Goal: Information Seeking & Learning: Find specific page/section

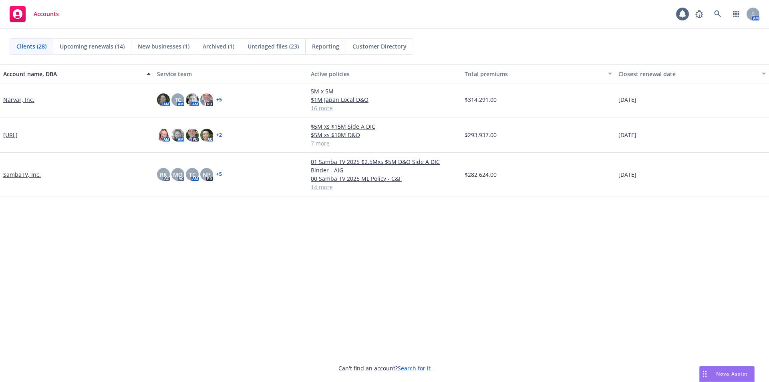
scroll to position [254, 0]
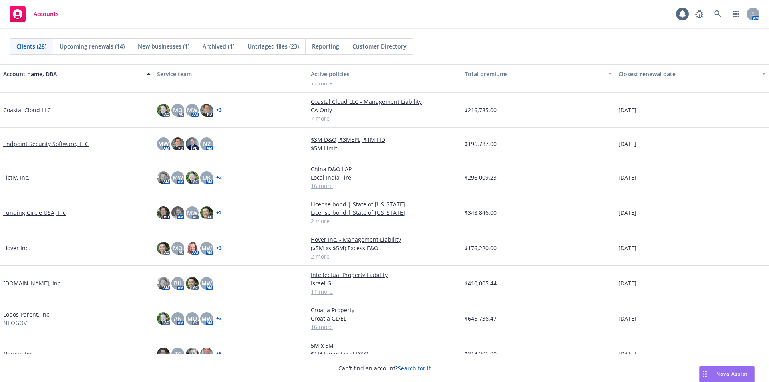
click at [18, 283] on link "[DOMAIN_NAME], Inc." at bounding box center [32, 283] width 59 height 8
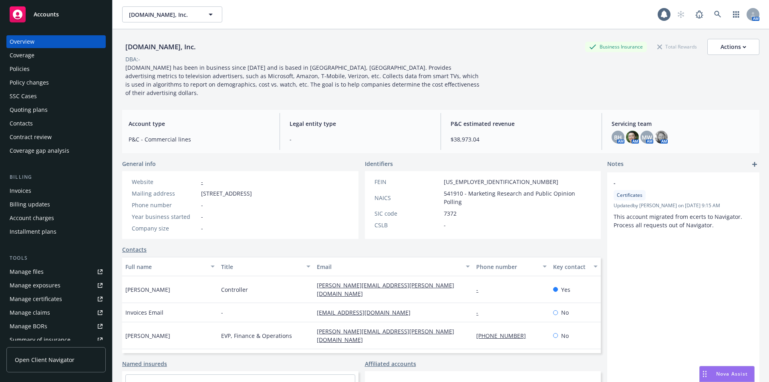
click at [34, 68] on div "Policies" at bounding box center [56, 69] width 93 height 13
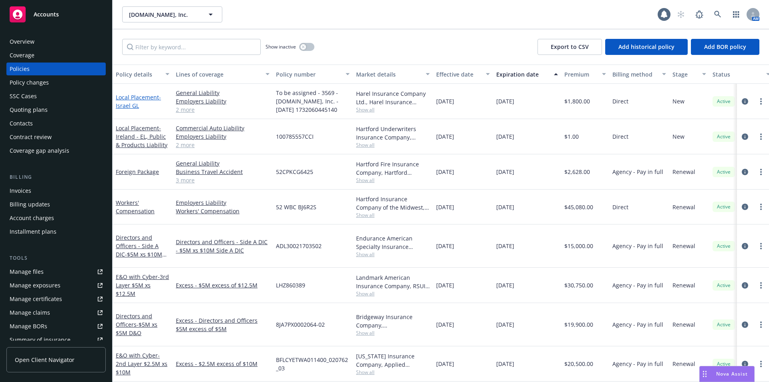
click at [127, 105] on span "- Israel GL" at bounding box center [138, 101] width 45 height 16
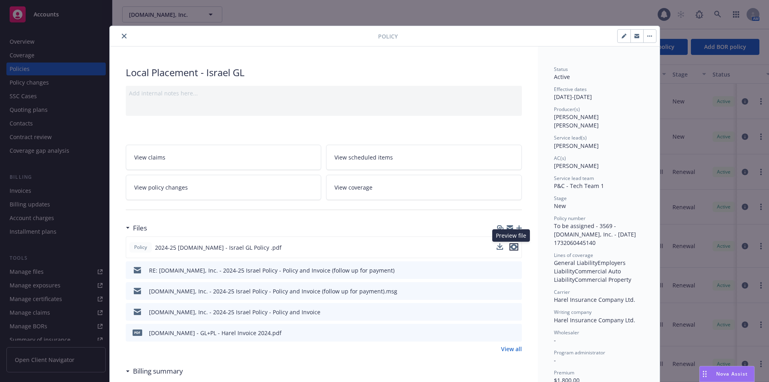
click at [513, 248] on icon "preview file" at bounding box center [513, 247] width 7 height 6
click at [514, 333] on icon "preview file" at bounding box center [514, 332] width 7 height 6
click at [119, 31] on button "close" at bounding box center [124, 36] width 10 height 10
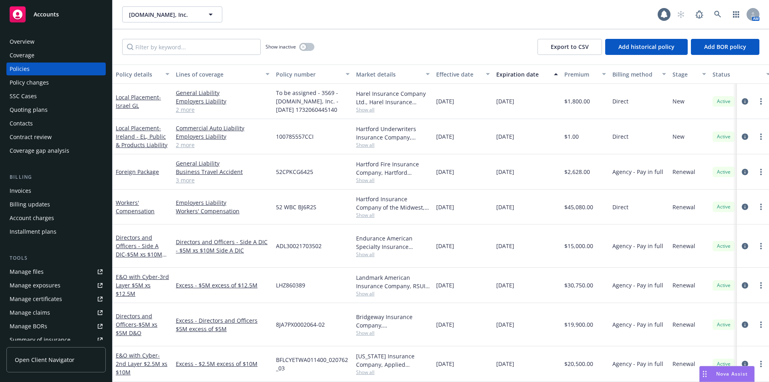
click at [32, 272] on div "Manage files" at bounding box center [27, 271] width 34 height 13
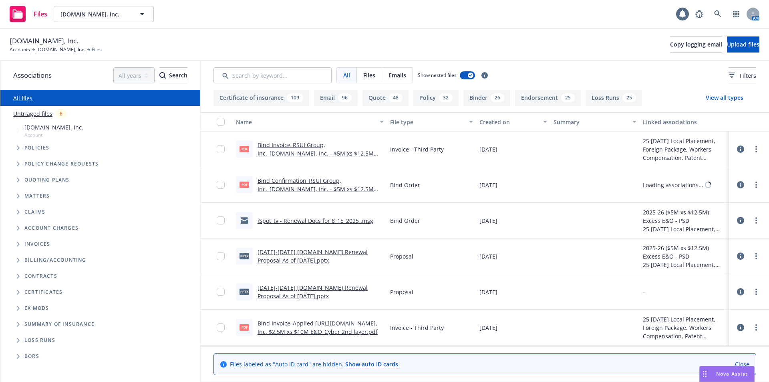
click at [552, 24] on div "Files iSpot.tv, Inc. iSpot.tv, Inc. AM" at bounding box center [384, 14] width 769 height 29
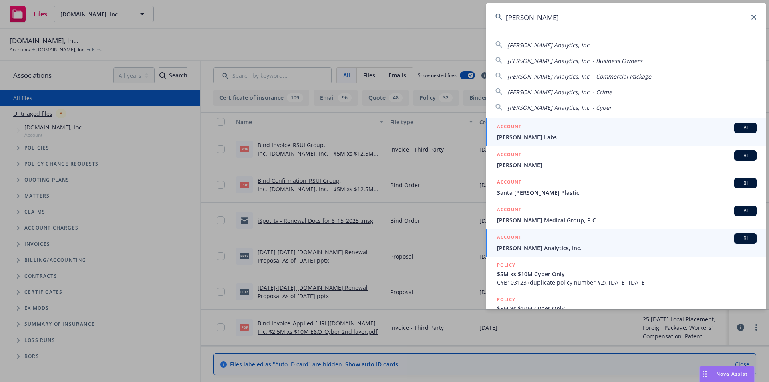
type input "clara"
click at [531, 244] on span "[PERSON_NAME] Analytics, Inc." at bounding box center [627, 248] width 260 height 8
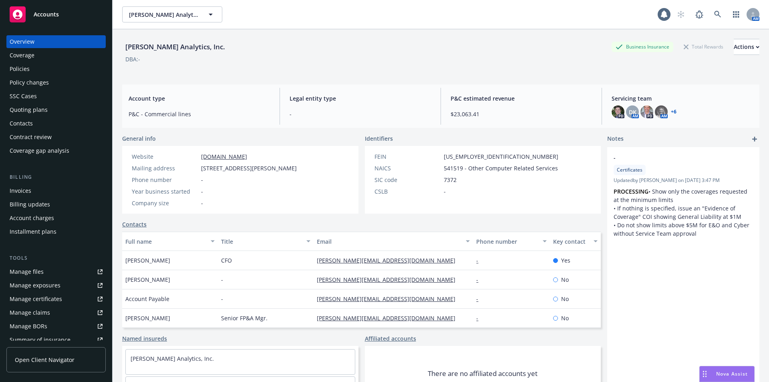
click at [28, 66] on div "Policies" at bounding box center [20, 69] width 20 height 13
